Goal: Task Accomplishment & Management: Manage account settings

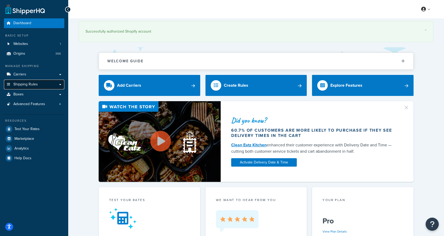
click at [50, 84] on link "Shipping Rules" at bounding box center [34, 84] width 60 height 10
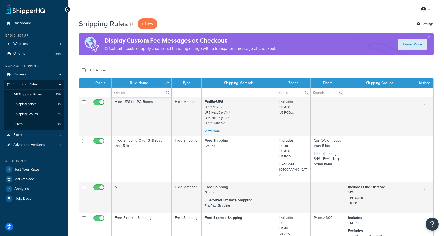
click at [146, 92] on input "text" at bounding box center [141, 92] width 60 height 9
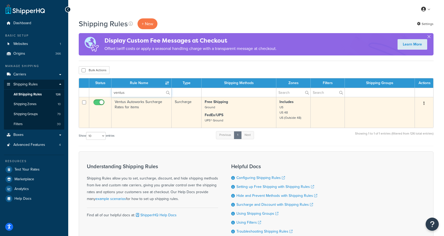
type input "ventus"
click at [138, 121] on td "Ventus Autoworks Surcharge Rates for items" at bounding box center [141, 112] width 60 height 31
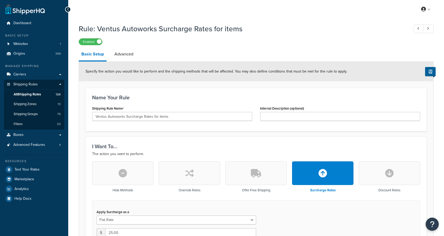
select select "LOCATION"
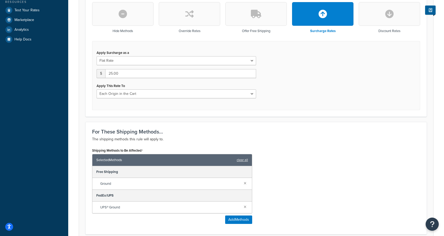
scroll to position [175, 0]
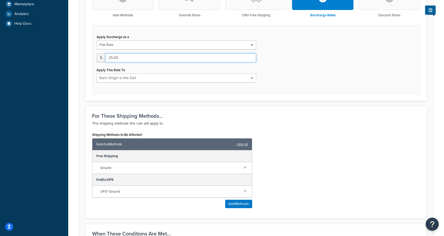
click at [109, 55] on input "25.00" at bounding box center [180, 57] width 151 height 9
type input "30"
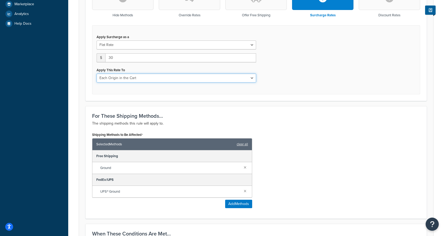
click at [233, 77] on select "Entire Cart Each Shipment in the Cart Each Origin in the Cart Each Shipping Gro…" at bounding box center [176, 77] width 159 height 9
select select "CART"
click at [97, 73] on select "Entire Cart Each Shipment in the Cart Each Origin in the Cart Each Shipping Gro…" at bounding box center [176, 77] width 159 height 9
click at [238, 95] on div "I Want To... The action you want to perform. Hide Methods Override Rates Offer …" at bounding box center [256, 31] width 341 height 139
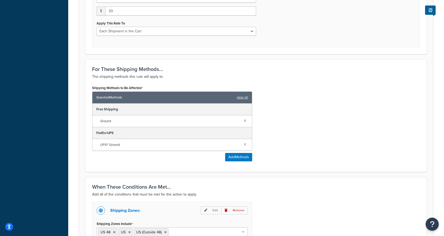
scroll to position [296, 0]
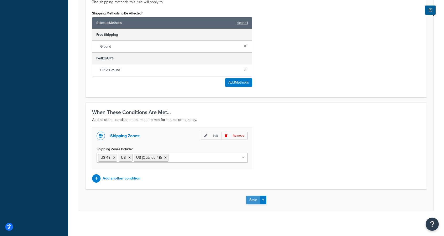
click at [252, 199] on button "Save" at bounding box center [253, 199] width 14 height 8
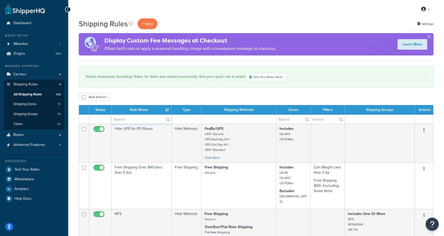
click at [148, 119] on input "text" at bounding box center [141, 119] width 60 height 9
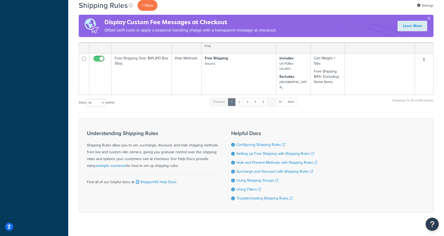
scroll to position [69, 0]
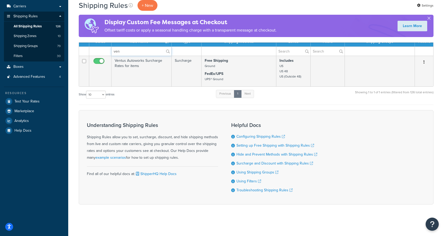
type input "ven"
click at [100, 91] on select "10 15 25 50 100 1000" at bounding box center [96, 94] width 20 height 8
select select "1000"
click at [87, 90] on select "10 15 25 50 100 1000" at bounding box center [96, 94] width 20 height 8
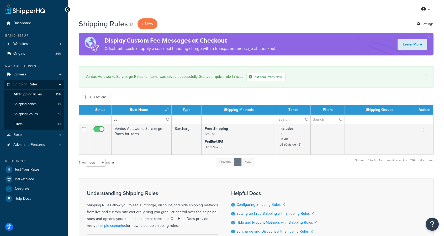
click at [248, 95] on div "Bulk Actions Duplicate Delete" at bounding box center [256, 97] width 355 height 8
click at [135, 119] on input "ven" at bounding box center [141, 119] width 60 height 9
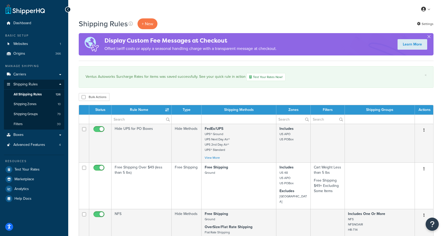
click at [151, 119] on input "text" at bounding box center [141, 119] width 60 height 9
type input "n"
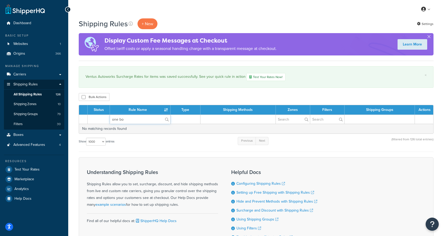
type input "one box"
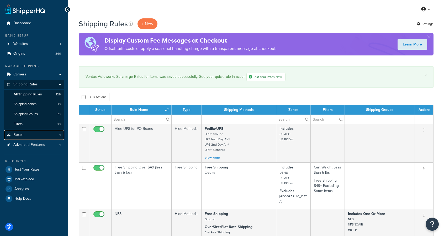
click at [42, 138] on link "Boxes" at bounding box center [34, 135] width 60 height 10
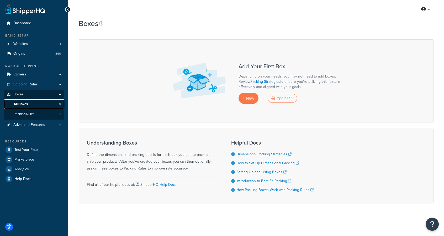
click at [47, 101] on link "All Boxes 0" at bounding box center [34, 104] width 60 height 10
click at [60, 115] on span "1" at bounding box center [60, 114] width 1 height 4
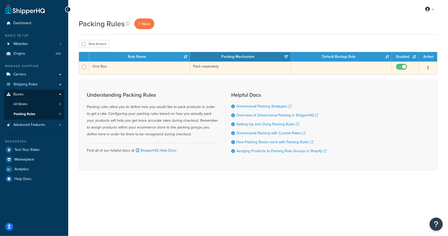
click at [125, 67] on td "One Box" at bounding box center [139, 67] width 101 height 13
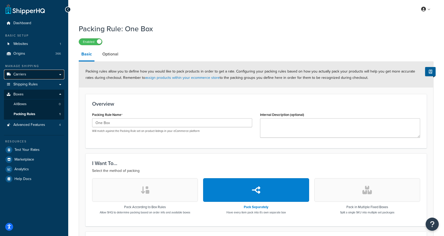
click at [23, 75] on span "Carriers" at bounding box center [19, 74] width 13 height 4
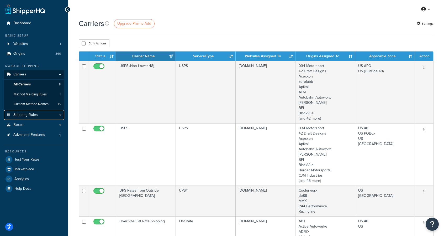
click at [43, 115] on link "Shipping Rules" at bounding box center [34, 115] width 60 height 10
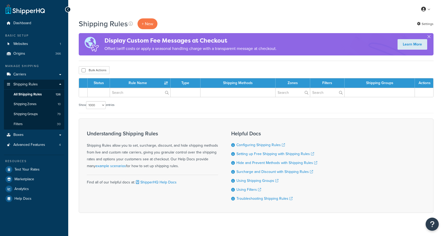
select select "1000"
click at [57, 52] on span "366" at bounding box center [58, 53] width 6 height 4
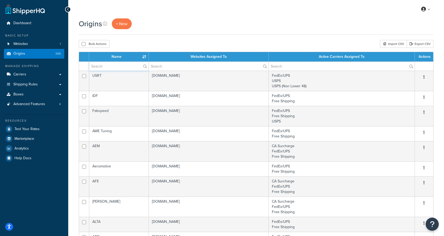
click at [111, 70] on input "text" at bounding box center [118, 66] width 59 height 9
click at [38, 86] on link "Shipping Rules" at bounding box center [34, 84] width 60 height 10
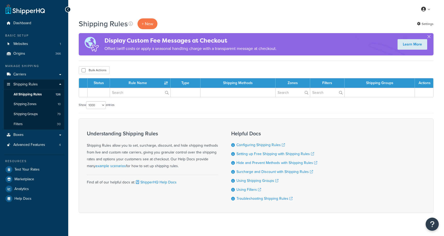
select select "1000"
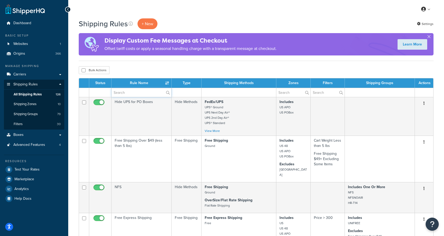
click at [146, 89] on input "text" at bounding box center [141, 92] width 60 height 9
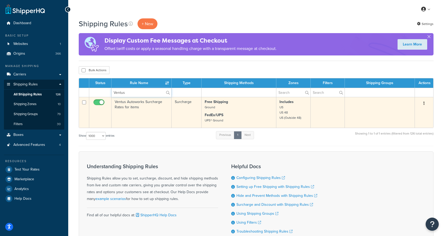
type input "Ventus"
click at [144, 119] on td "Ventus Autoworks Surcharge Rates for items" at bounding box center [141, 112] width 60 height 31
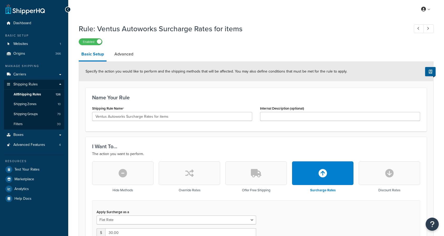
select select "CART"
click at [116, 49] on link "Advanced" at bounding box center [124, 54] width 24 height 13
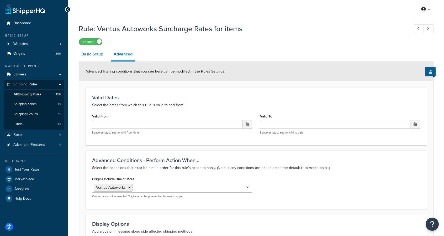
click at [94, 55] on link "Basic Setup" at bounding box center [92, 54] width 27 height 13
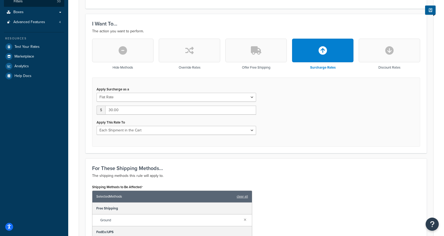
scroll to position [131, 0]
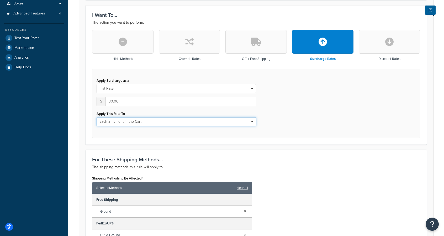
click at [137, 120] on select "Entire Cart Each Shipment in the Cart Each Origin in the Cart Each Shipping Gro…" at bounding box center [176, 121] width 159 height 9
click at [97, 117] on select "Entire Cart Each Shipment in the Cart Each Origin in the Cart Each Shipping Gro…" at bounding box center [176, 121] width 159 height 9
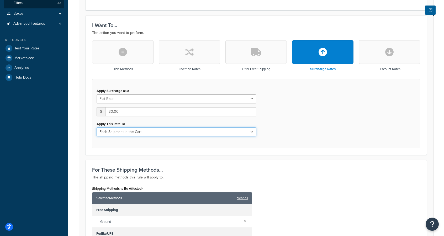
click at [154, 129] on select "Entire Cart Each Shipment in the Cart Each Origin in the Cart Each Shipping Gro…" at bounding box center [176, 131] width 159 height 9
click at [97, 127] on select "Entire Cart Each Shipment in the Cart Each Origin in the Cart Each Shipping Gro…" at bounding box center [176, 131] width 159 height 9
click at [149, 130] on select "Entire Cart Each Shipment in the Cart Each Origin in the Cart Each Shipping Gro…" at bounding box center [176, 131] width 159 height 9
click at [97, 127] on select "Entire Cart Each Shipment in the Cart Each Origin in the Cart Each Shipping Gro…" at bounding box center [176, 131] width 159 height 9
click at [145, 134] on select "Entire Cart Each Shipment in the Cart Each Origin in the Cart Each Shipping Gro…" at bounding box center [176, 131] width 159 height 9
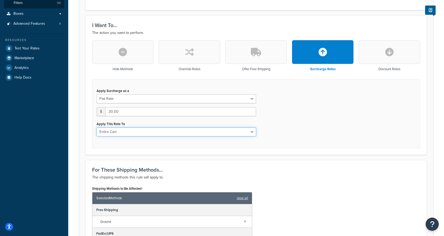
click at [97, 127] on select "Entire Cart Each Shipment in the Cart Each Origin in the Cart Each Shipping Gro…" at bounding box center [176, 131] width 159 height 9
click at [148, 133] on select "Entire Cart Each Shipment in the Cart Each Origin in the Cart Each Shipping Gro…" at bounding box center [176, 131] width 159 height 9
click at [97, 127] on select "Entire Cart Each Shipment in the Cart Each Origin in the Cart Each Shipping Gro…" at bounding box center [176, 131] width 159 height 9
click at [150, 133] on select "Entire Cart Each Shipment in the Cart Each Origin in the Cart Each Shipping Gro…" at bounding box center [176, 131] width 159 height 9
click at [97, 127] on select "Entire Cart Each Shipment in the Cart Each Origin in the Cart Each Shipping Gro…" at bounding box center [176, 131] width 159 height 9
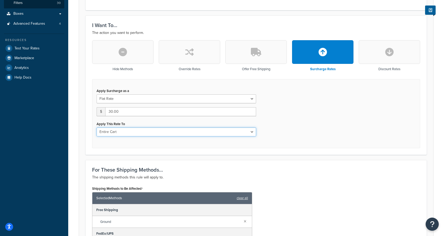
drag, startPoint x: 153, startPoint y: 130, endPoint x: 152, endPoint y: 133, distance: 2.9
click at [153, 130] on select "Entire Cart Each Shipment in the Cart Each Origin in the Cart Each Shipping Gro…" at bounding box center [176, 131] width 159 height 9
click at [97, 127] on select "Entire Cart Each Shipment in the Cart Each Origin in the Cart Each Shipping Gro…" at bounding box center [176, 131] width 159 height 9
click at [151, 134] on select "Entire Cart Each Shipment in the Cart Each Origin in the Cart Each Shipping Gro…" at bounding box center [176, 131] width 159 height 9
click at [97, 127] on select "Entire Cart Each Shipment in the Cart Each Origin in the Cart Each Shipping Gro…" at bounding box center [176, 131] width 159 height 9
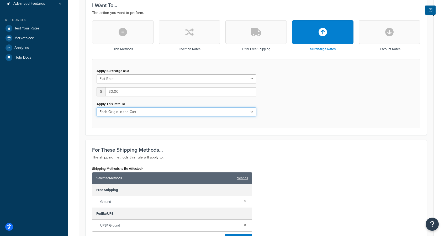
scroll to position [131, 0]
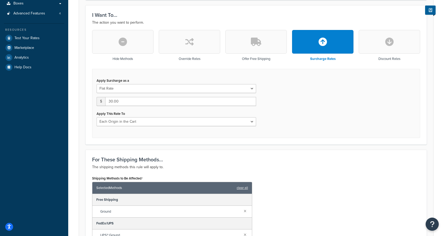
click at [142, 113] on div "Apply This Rate To Entire Cart Each Shipment in the Cart Each Origin in the Car…" at bounding box center [176, 118] width 159 height 16
click at [135, 120] on select "Entire Cart Each Shipment in the Cart Each Origin in the Cart Each Shipping Gro…" at bounding box center [176, 121] width 159 height 9
select select "CART"
click at [97, 117] on select "Entire Cart Each Shipment in the Cart Each Origin in the Cart Each Shipping Gro…" at bounding box center [176, 121] width 159 height 9
click at [293, 137] on div "Apply Surcharge as a Flat Rate Percentage Flat Rate & Percentage $ 30.00 Apply …" at bounding box center [256, 103] width 328 height 69
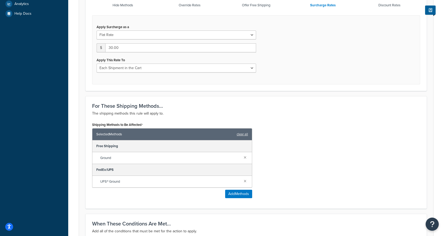
scroll to position [296, 0]
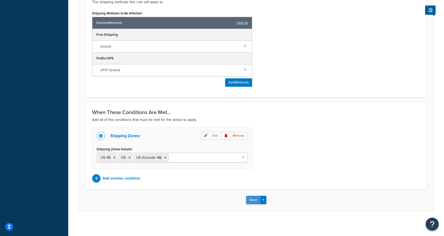
click at [252, 195] on button "Save" at bounding box center [253, 199] width 14 height 8
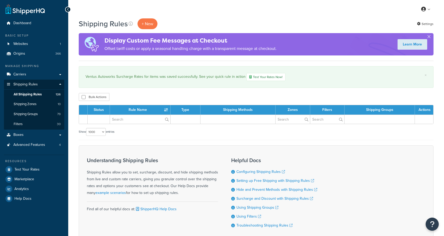
select select "1000"
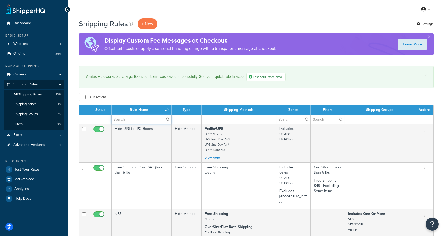
click at [124, 121] on input "text" at bounding box center [141, 119] width 60 height 9
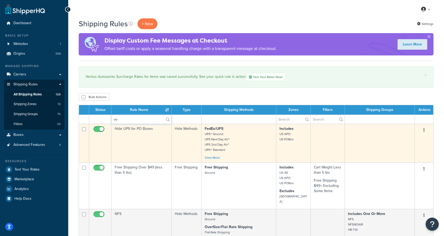
type input "ventus"
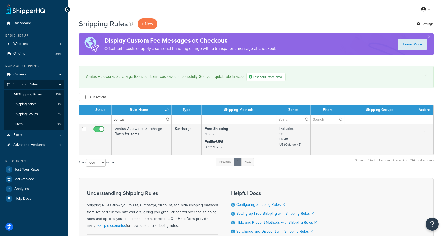
click at [141, 133] on td "Ventus Autoworks Surcharge Rates for items" at bounding box center [141, 139] width 60 height 31
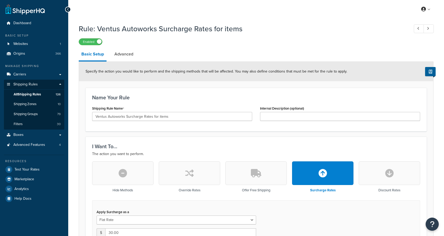
select select "CART"
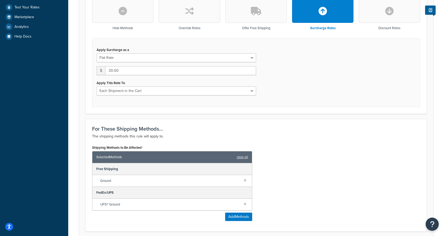
scroll to position [175, 0]
